Goal: Task Accomplishment & Management: Manage account settings

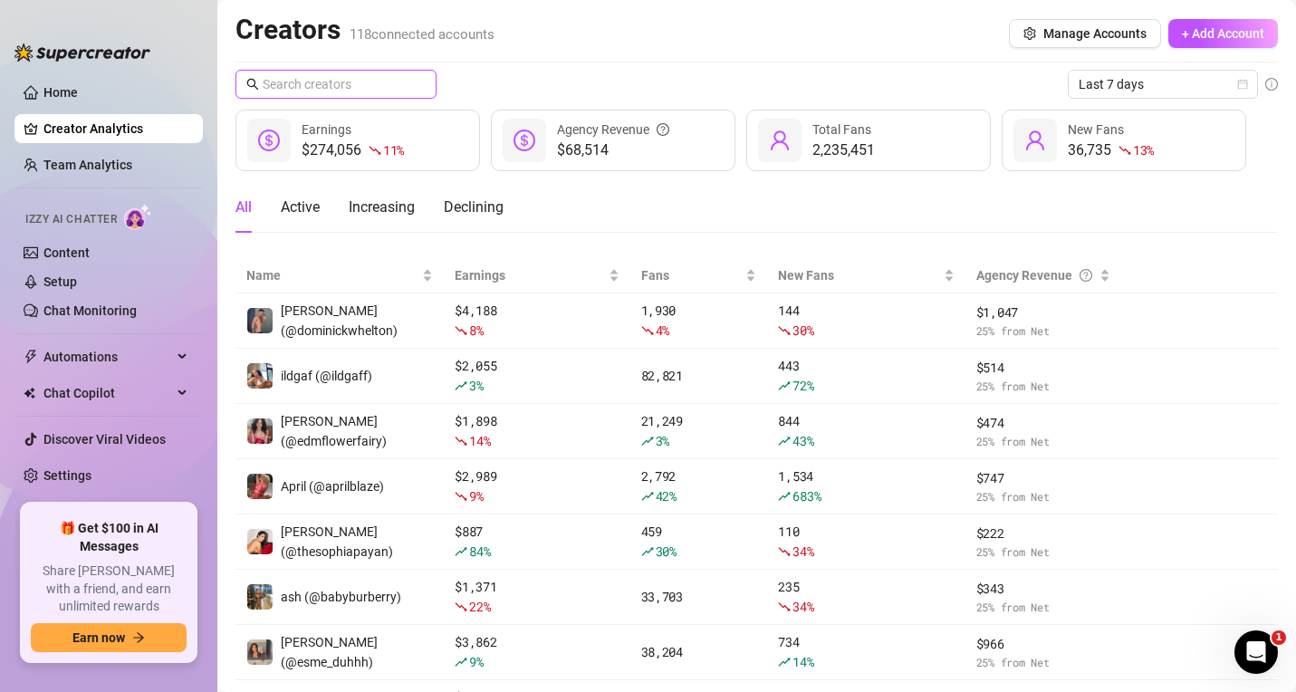
click at [317, 82] on input "text" at bounding box center [337, 84] width 149 height 20
type input "sy"
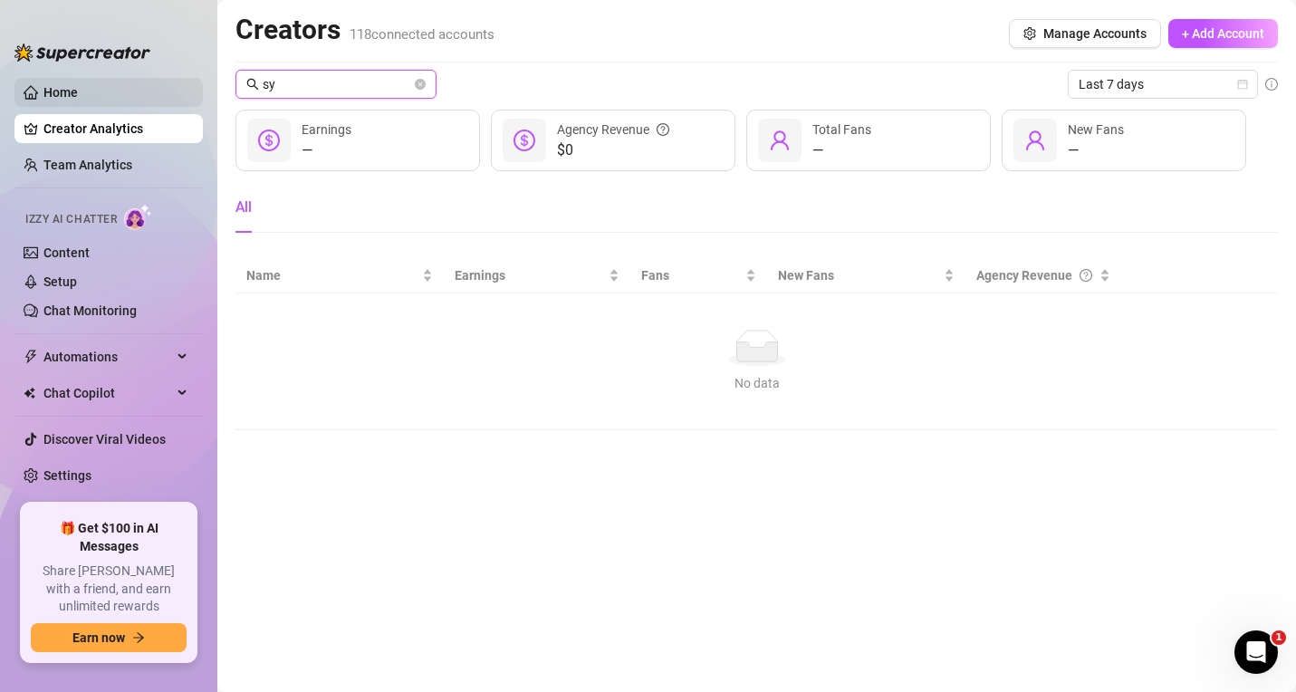
drag, startPoint x: 371, startPoint y: 83, endPoint x: 142, endPoint y: 80, distance: 228.3
click at [142, 80] on div "Home Creator Analytics Team Analytics Izzy AI Chatter Content Setup Chat Monito…" at bounding box center [648, 346] width 1296 height 692
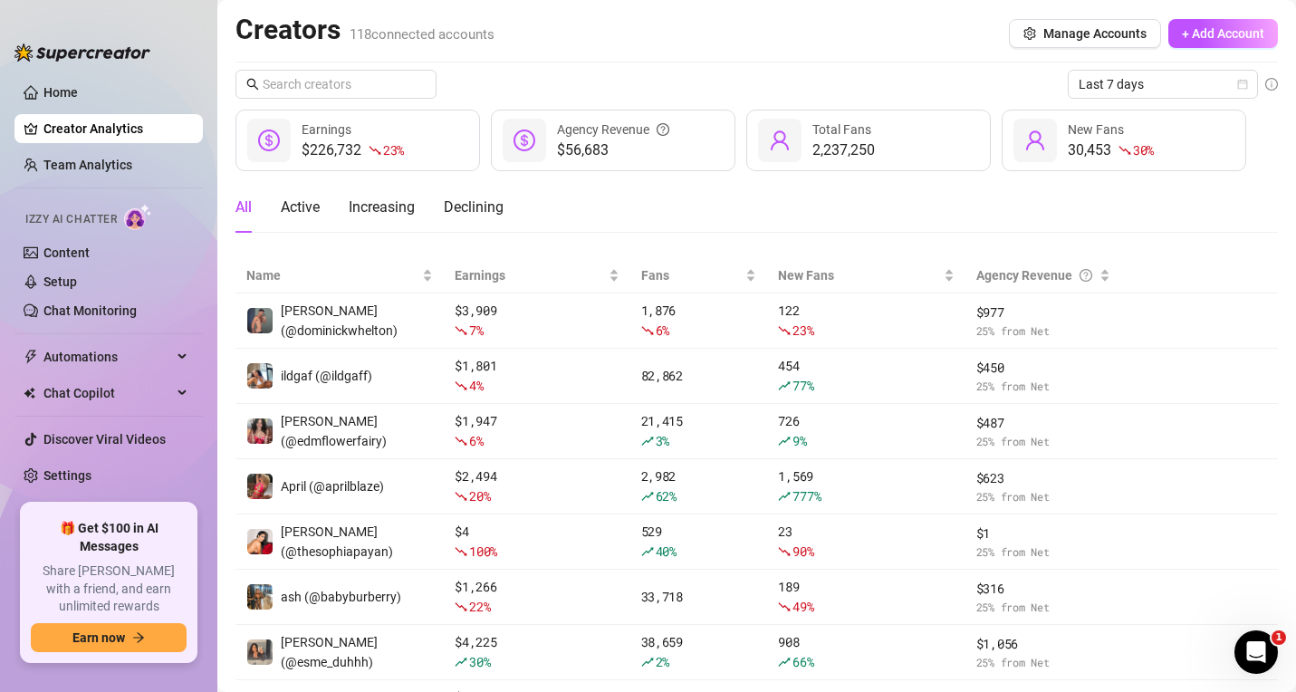
click at [1190, 202] on div "All Active Increasing Declining" at bounding box center [757, 207] width 1043 height 51
click at [67, 492] on ul "Home Creator Analytics Team Analytics Izzy AI Chatter Content Setup Chat Monito…" at bounding box center [108, 284] width 188 height 426
click at [57, 475] on link "Settings" at bounding box center [67, 475] width 48 height 14
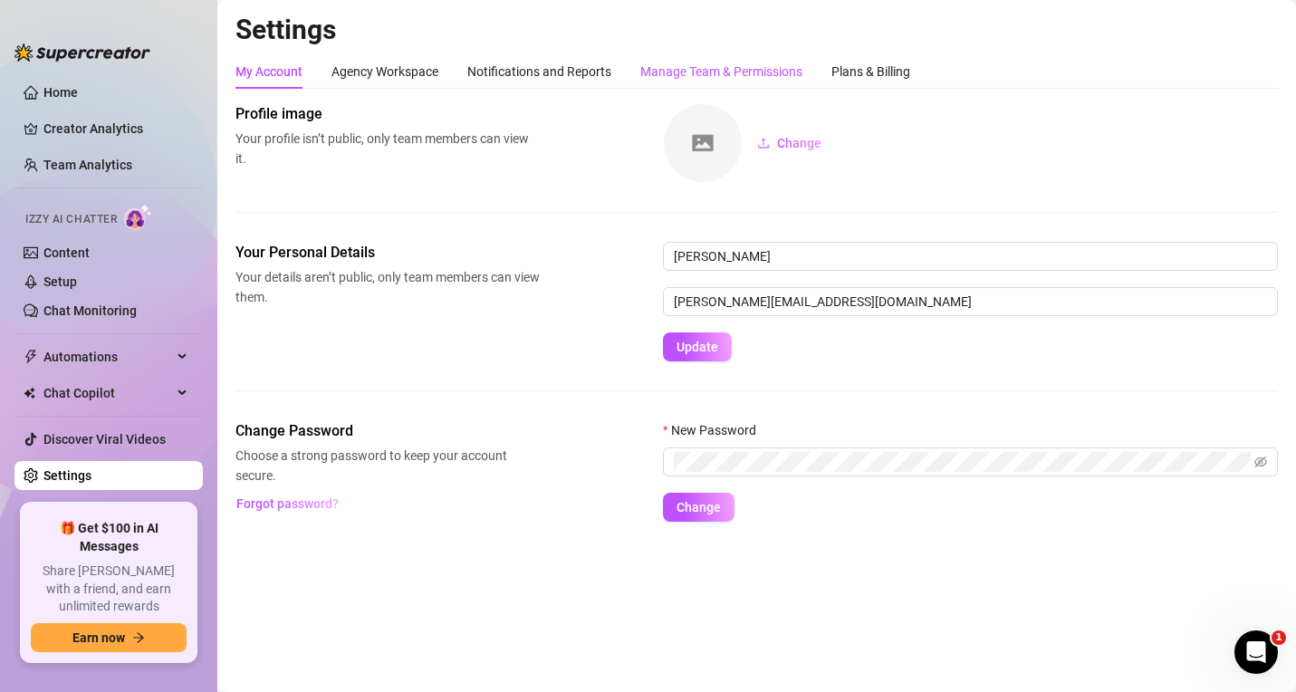
click at [744, 72] on div "Manage Team & Permissions" at bounding box center [721, 72] width 162 height 20
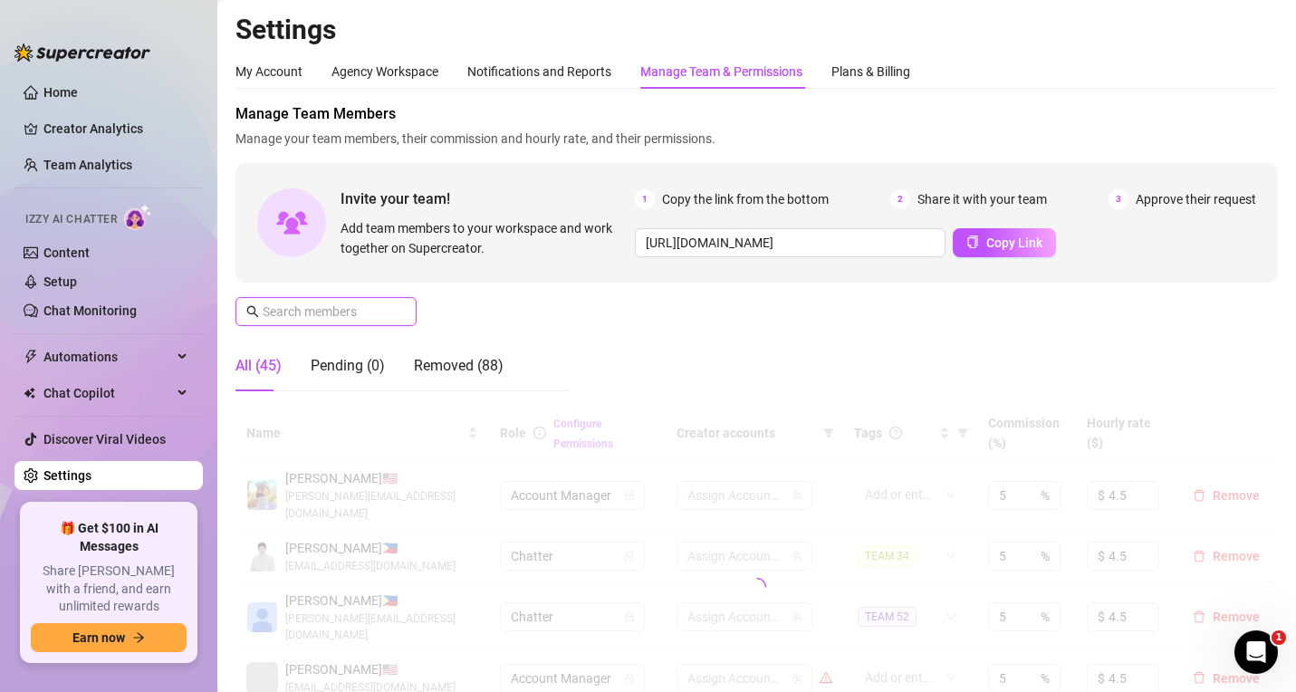
click at [316, 313] on input "text" at bounding box center [327, 312] width 129 height 20
paste input "markma@creatorsinc.com"
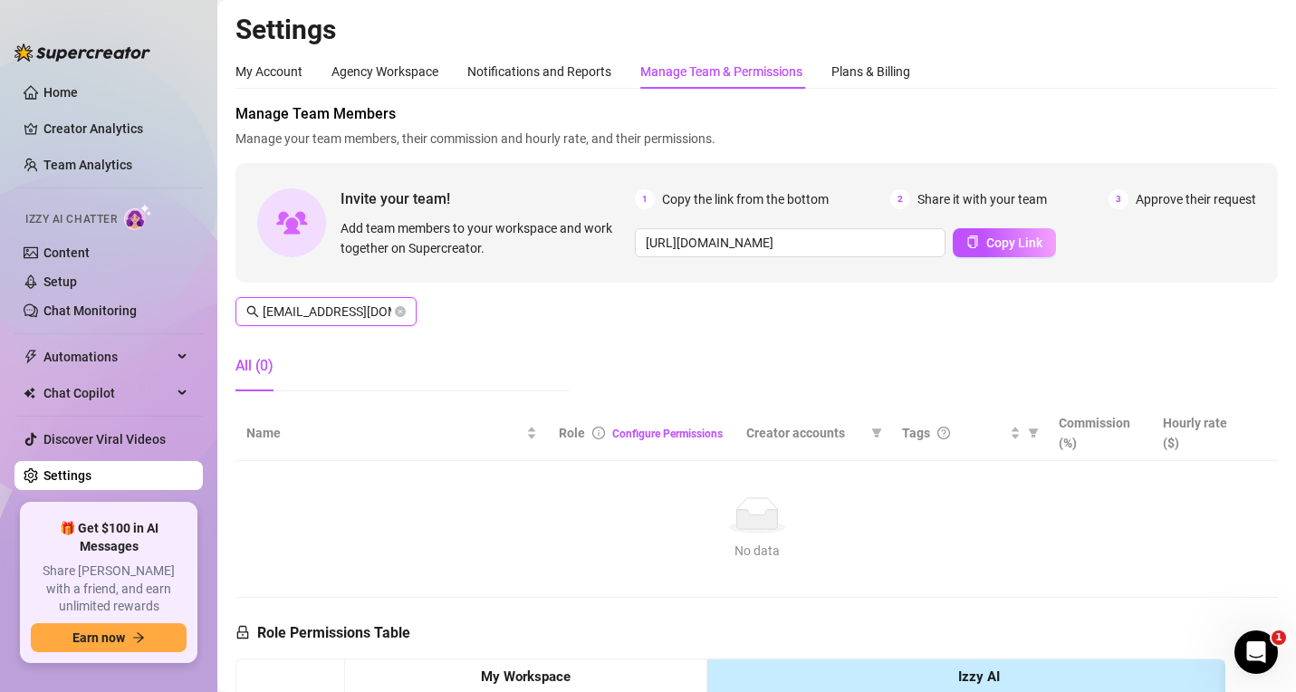
scroll to position [0, 21]
type input "markma@creatorsinc.com"
click at [399, 311] on icon "close-circle" at bounding box center [400, 311] width 11 height 11
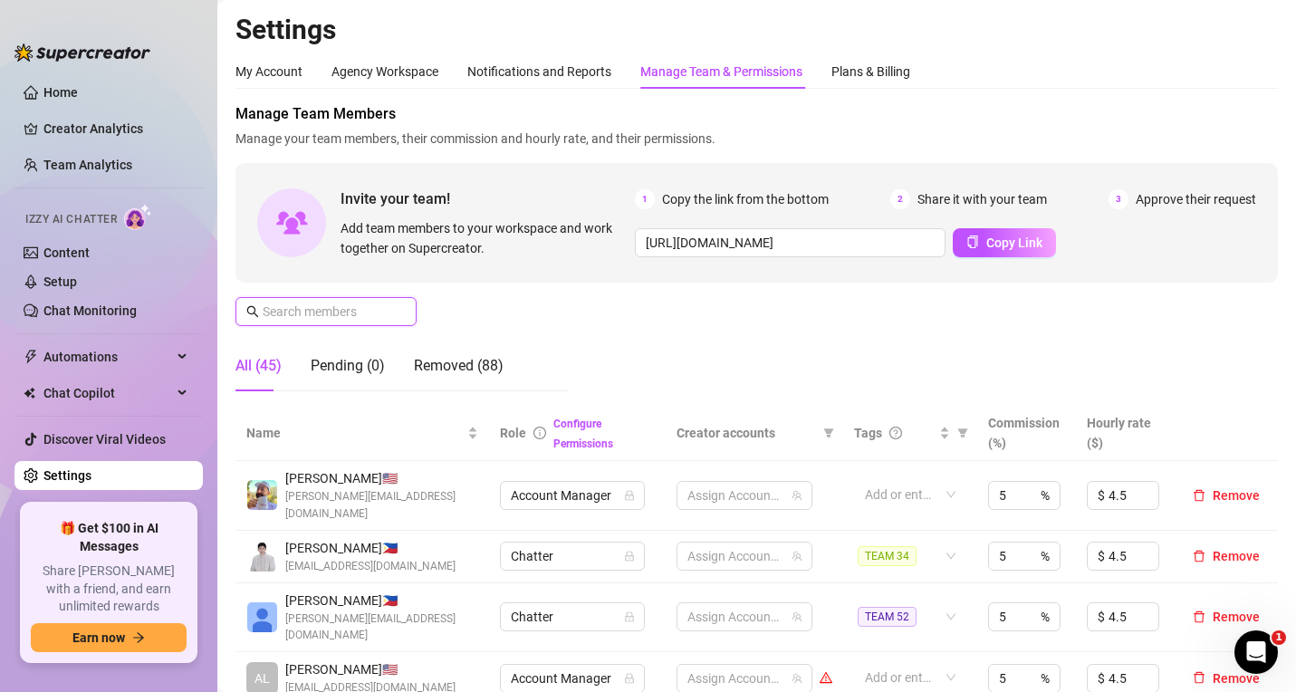
paste input "kathleneunsay@creatorsinc.com"
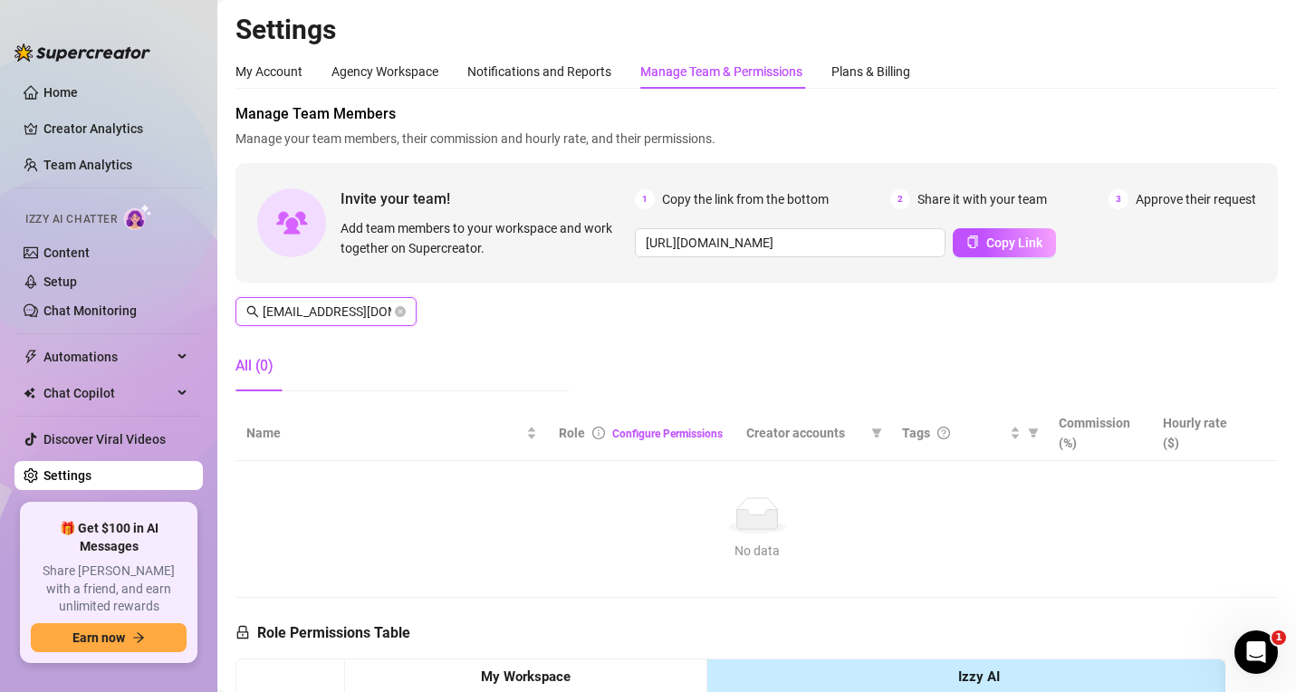
scroll to position [0, 55]
type input "kathleneunsay@creatorsinc.com"
